Goal: Find specific page/section: Find specific page/section

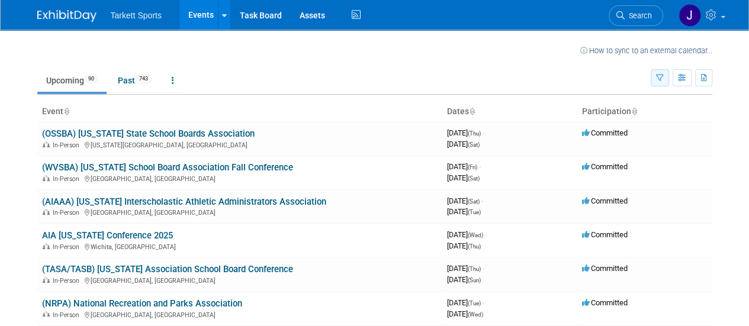
click at [659, 80] on icon "button" at bounding box center [660, 79] width 8 height 8
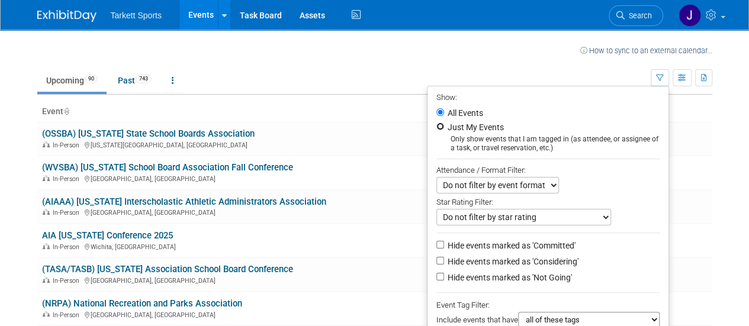
click at [436, 127] on input "Just My Events" at bounding box center [440, 126] width 8 height 8
radio input "true"
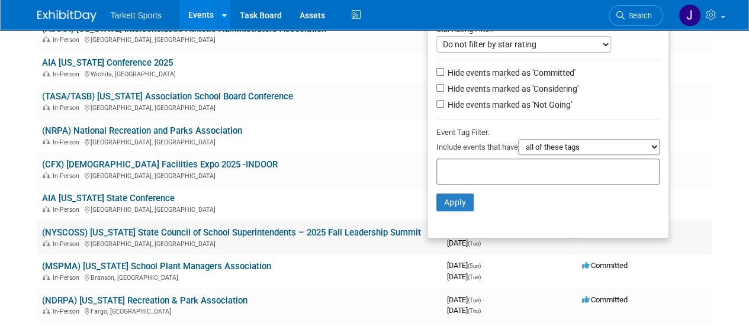
scroll to position [178, 0]
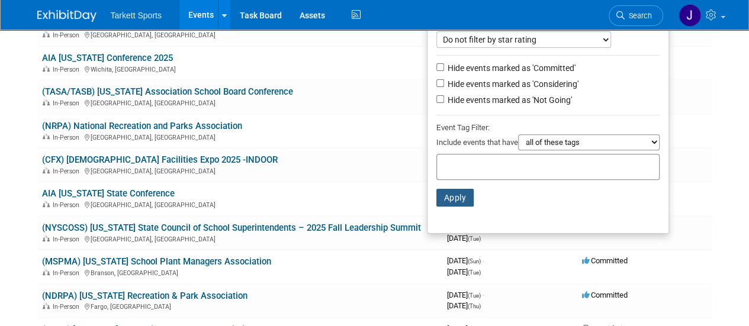
click at [454, 201] on button "Apply" at bounding box center [455, 198] width 38 height 18
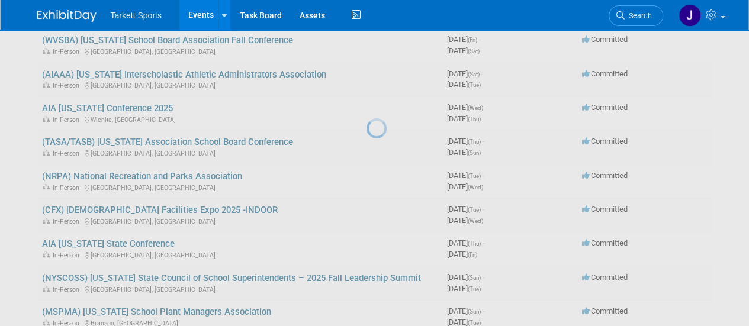
scroll to position [0, 0]
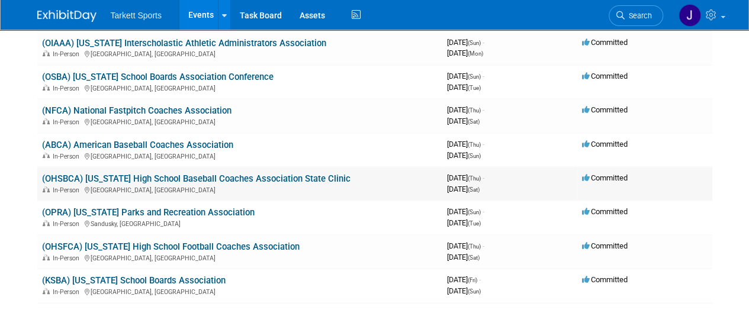
scroll to position [178, 0]
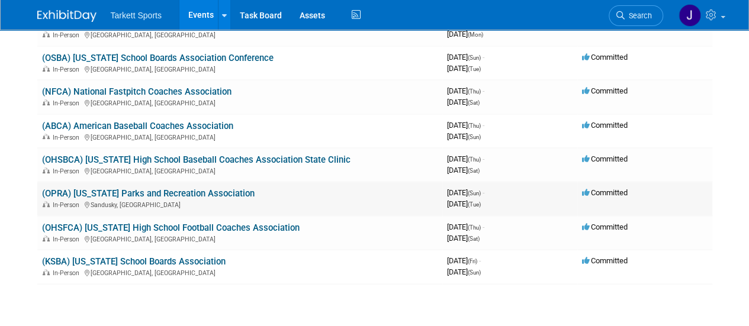
click at [196, 190] on link "(OPRA) [US_STATE] Parks and Recreation Association" at bounding box center [148, 193] width 212 height 11
